Goal: Information Seeking & Learning: Understand process/instructions

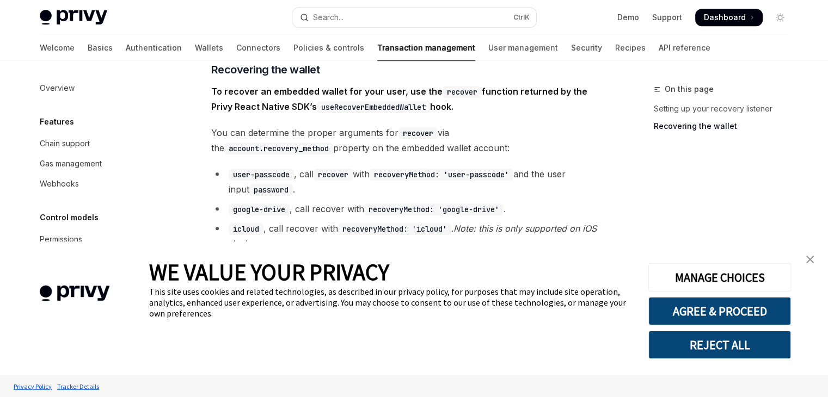
scroll to position [825, 0]
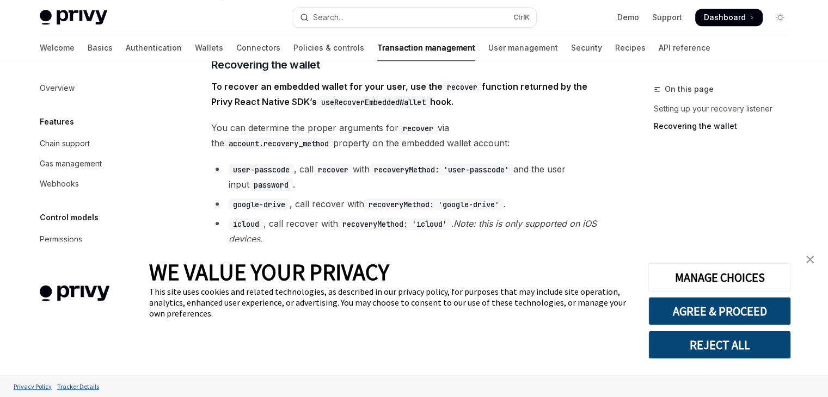
click at [814, 257] on link "close banner" at bounding box center [810, 260] width 22 height 22
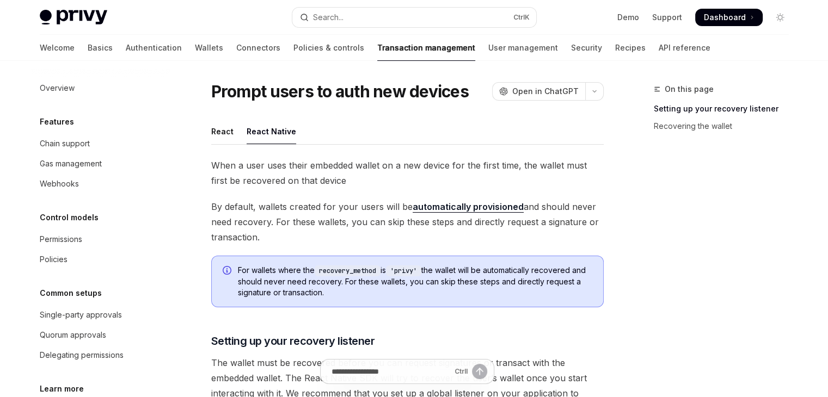
scroll to position [4, 0]
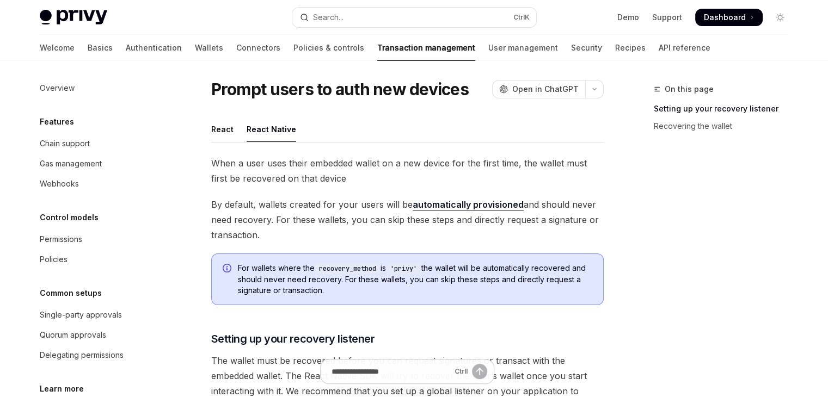
click at [437, 208] on link "automatically provisioned" at bounding box center [467, 204] width 111 height 11
type textarea "*"
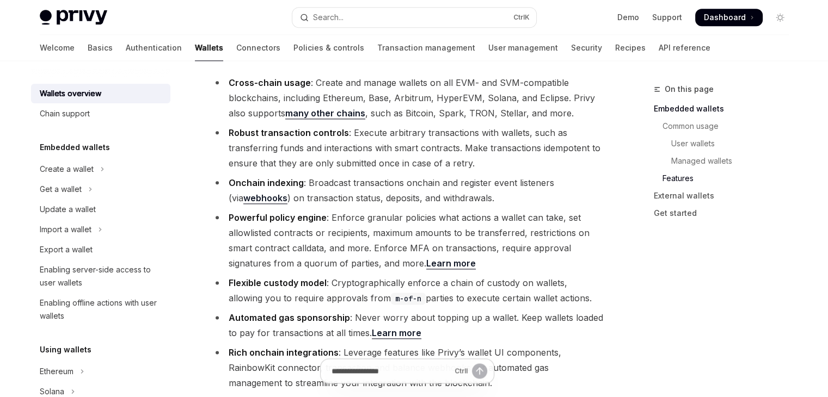
scroll to position [1280, 0]
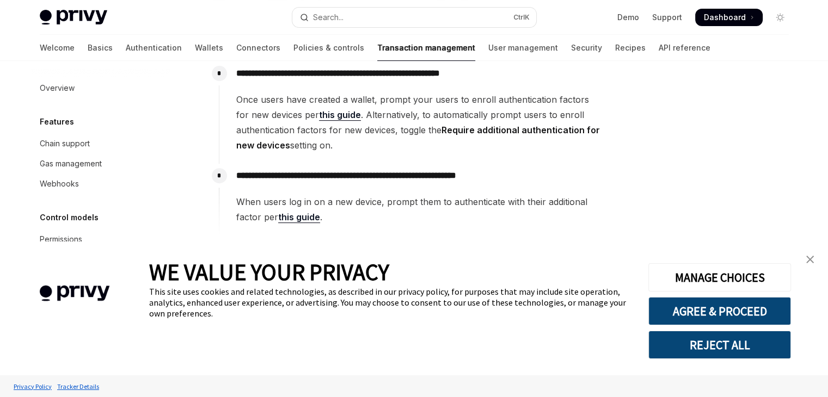
scroll to position [412, 0]
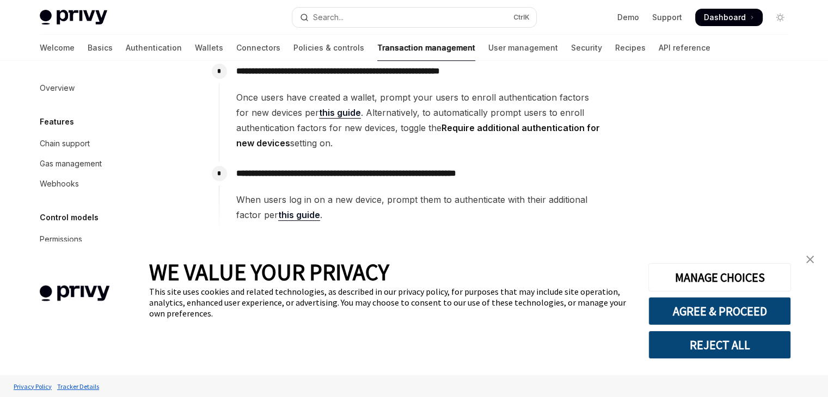
click at [294, 215] on link "this guide" at bounding box center [299, 214] width 42 height 11
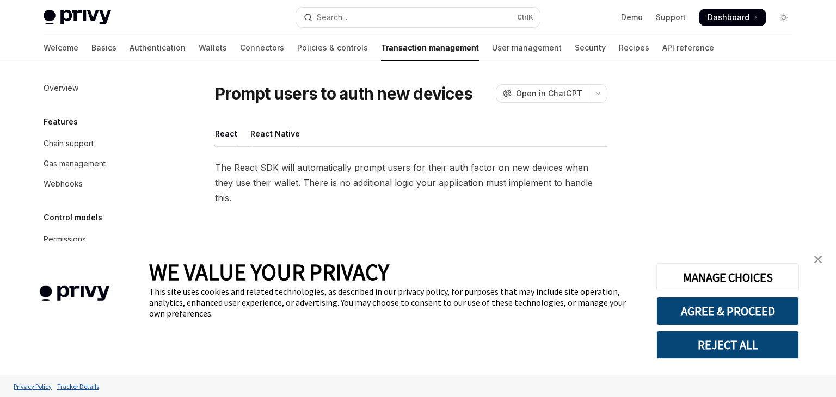
click at [270, 137] on div "React Native" at bounding box center [275, 134] width 50 height 26
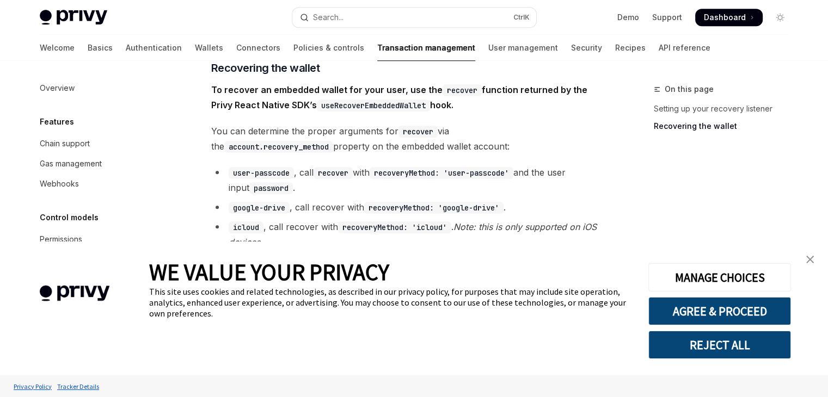
scroll to position [865, 0]
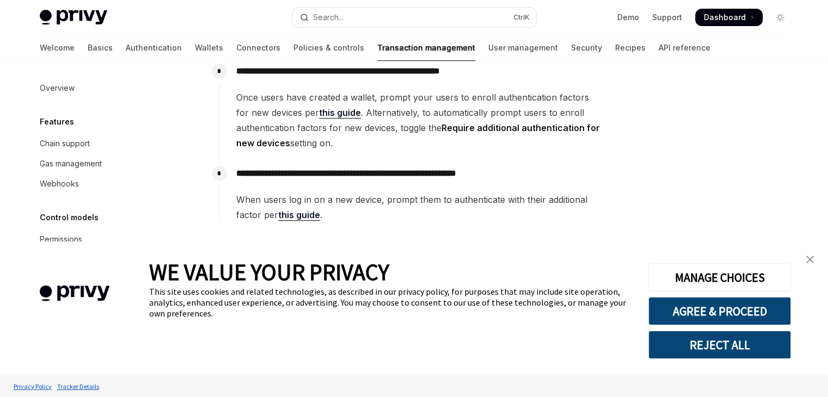
scroll to position [403, 0]
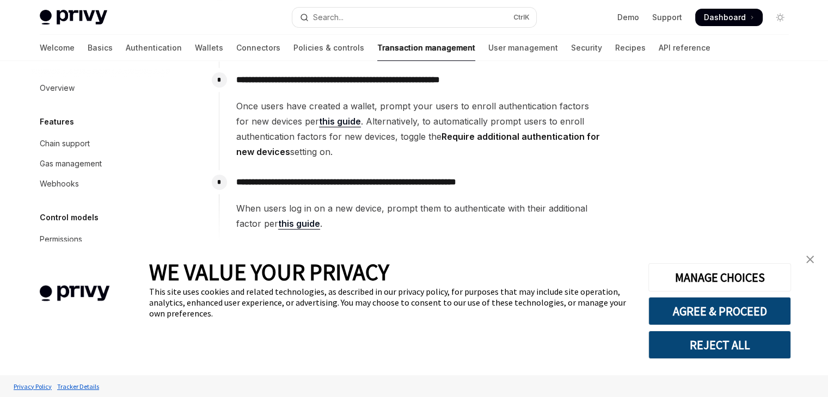
click at [330, 118] on link "this guide" at bounding box center [340, 121] width 42 height 11
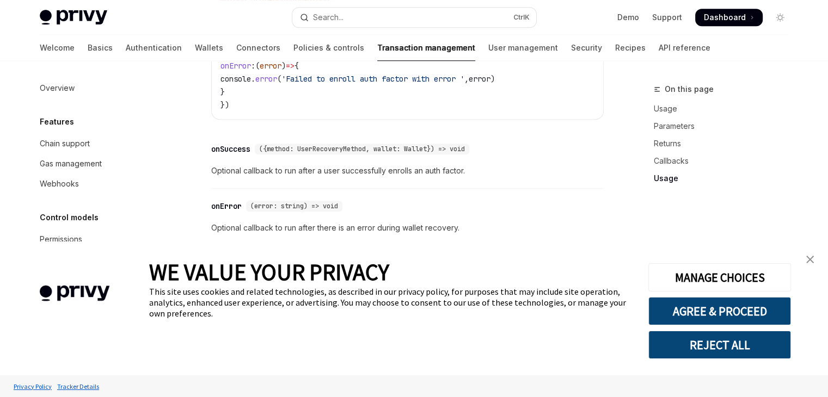
scroll to position [744, 0]
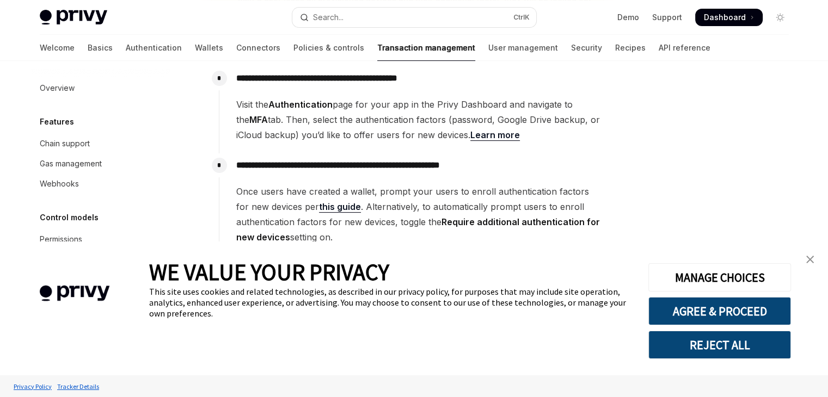
scroll to position [314, 0]
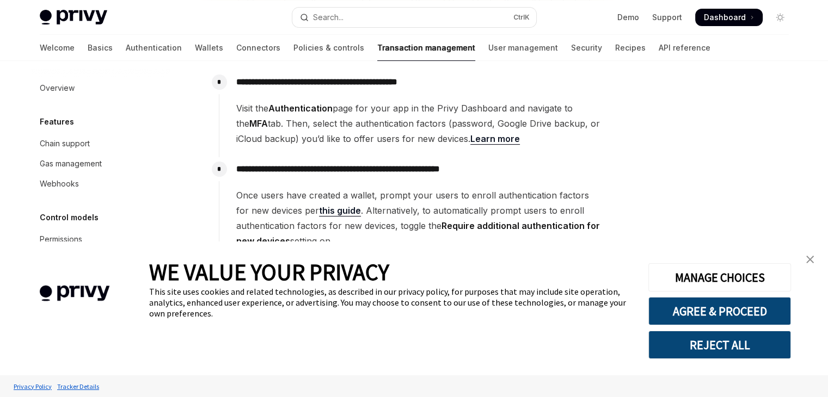
click at [483, 138] on link "Learn more" at bounding box center [495, 138] width 50 height 11
type textarea "*"
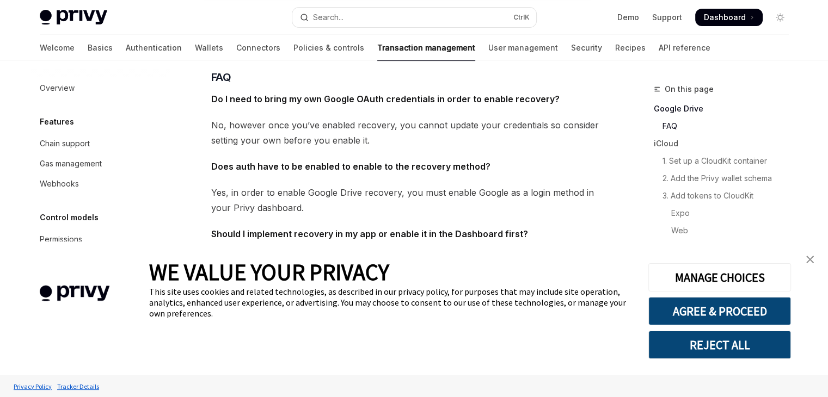
scroll to position [391, 0]
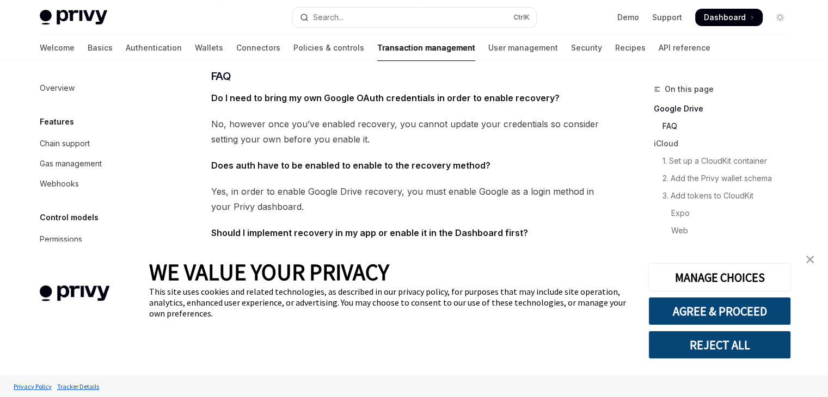
click at [813, 262] on link "close banner" at bounding box center [810, 260] width 22 height 22
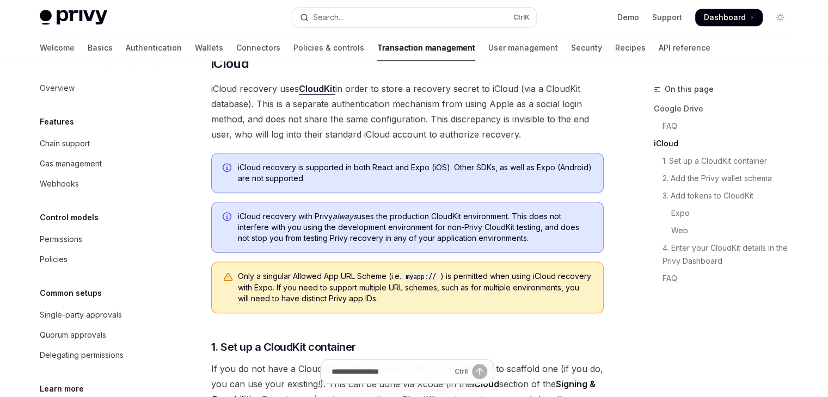
scroll to position [639, 0]
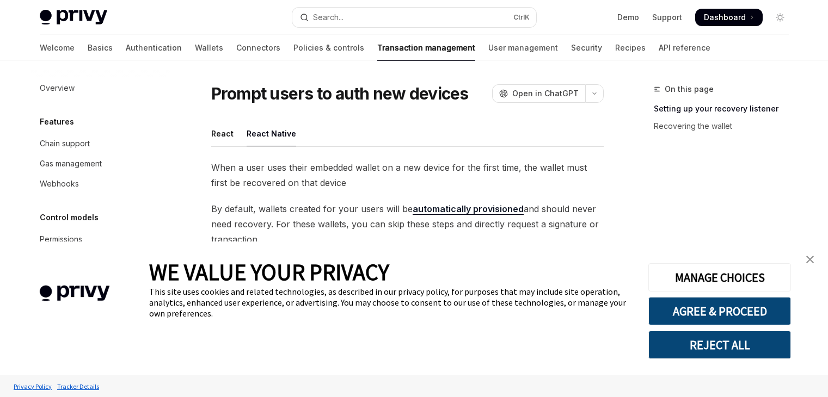
scroll to position [49, 0]
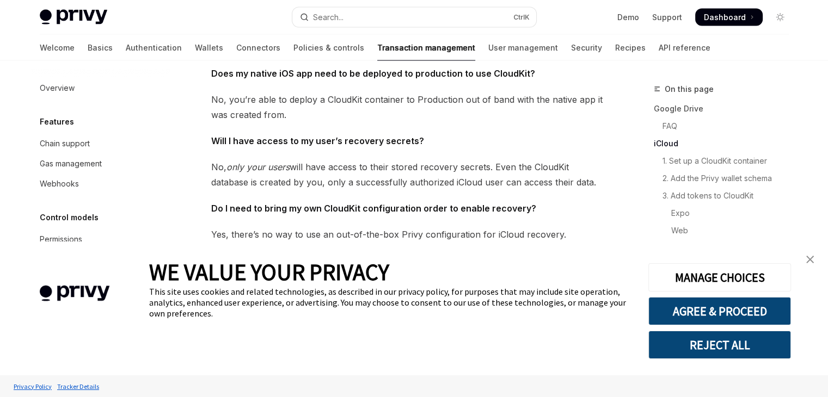
scroll to position [2106, 0]
